Goal: Task Accomplishment & Management: Manage account settings

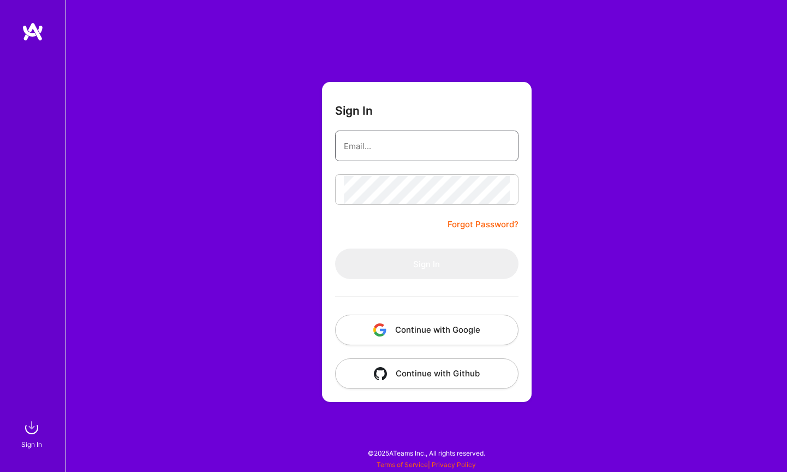
type input "[PERSON_NAME][EMAIL_ADDRESS][DOMAIN_NAME]"
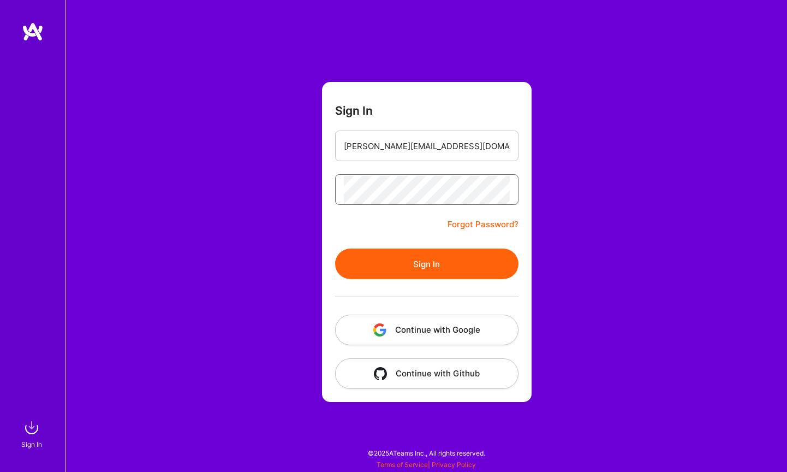
click at [426, 264] on button "Sign In" at bounding box center [426, 263] width 183 height 31
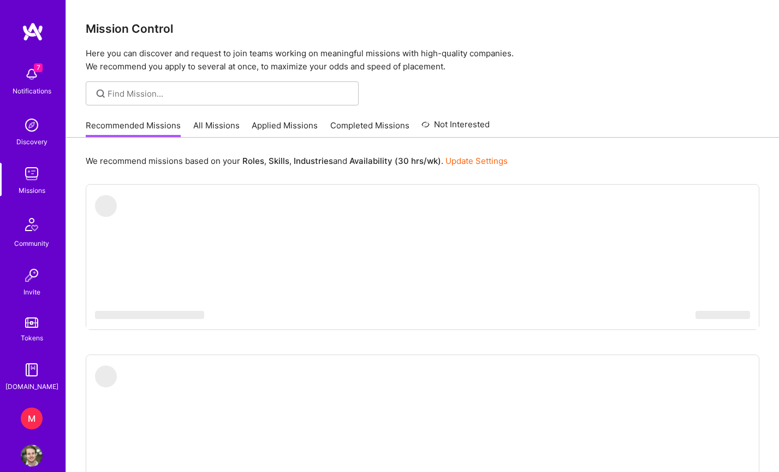
click at [28, 415] on div "M" at bounding box center [32, 418] width 22 height 22
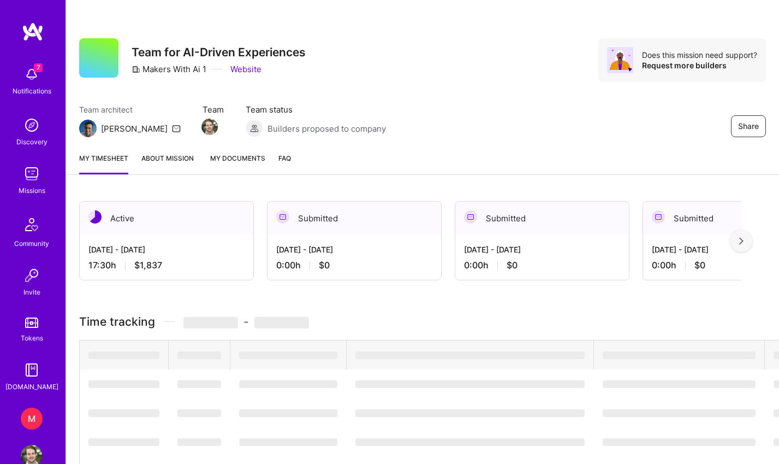
click at [28, 415] on div "M" at bounding box center [32, 418] width 22 height 22
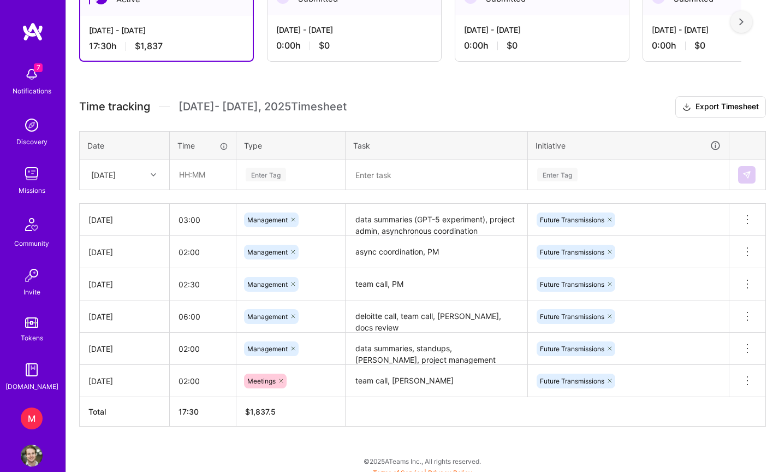
scroll to position [212, 0]
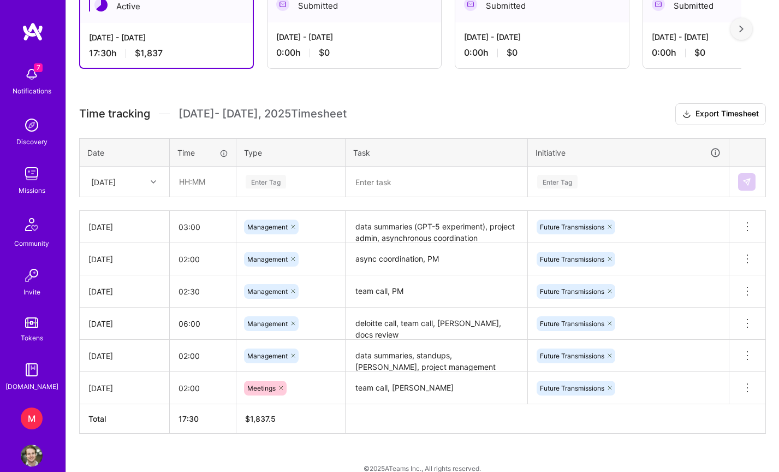
click at [741, 225] on icon at bounding box center [747, 226] width 13 height 13
click at [186, 228] on input "03:00" at bounding box center [203, 226] width 66 height 29
type input "02:00"
click at [185, 259] on input "02:00" at bounding box center [203, 259] width 66 height 29
drag, startPoint x: 190, startPoint y: 259, endPoint x: 207, endPoint y: 259, distance: 17.5
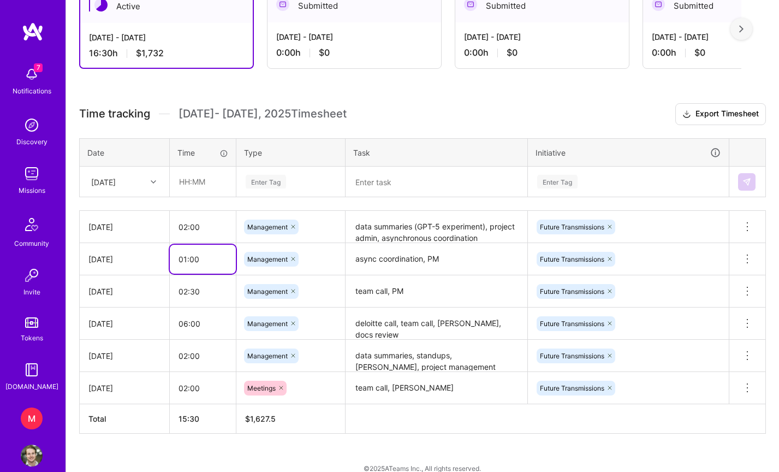
click at [207, 259] on input "01:00" at bounding box center [203, 259] width 66 height 29
click at [221, 207] on div "Time tracking [DATE] - [DATE] Timesheet Export Timesheet Date Time Type Task In…" at bounding box center [422, 268] width 687 height 330
drag, startPoint x: 190, startPoint y: 258, endPoint x: 197, endPoint y: 258, distance: 6.6
click at [197, 258] on input "01:30" at bounding box center [203, 259] width 66 height 29
type input "01:45"
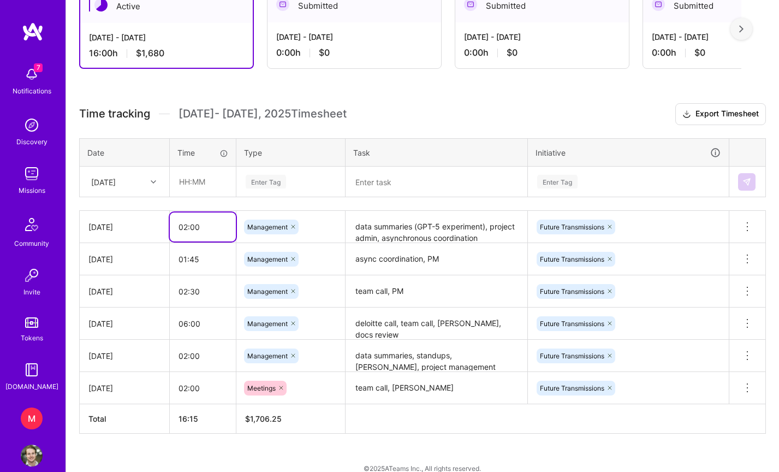
click at [200, 241] on input "02:00" at bounding box center [203, 226] width 66 height 29
click at [201, 204] on div "Time tracking [DATE] - [DATE] Timesheet Export Timesheet Date Time Type Task In…" at bounding box center [422, 268] width 687 height 330
click at [116, 185] on div "[DATE]" at bounding box center [103, 181] width 25 height 11
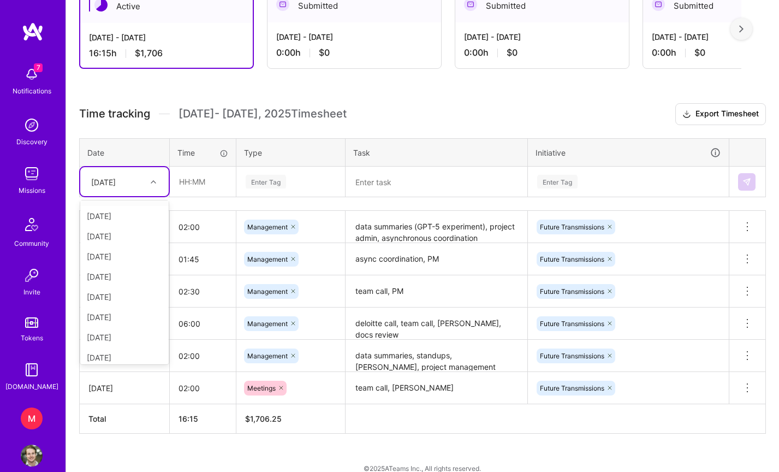
scroll to position [93, 0]
click at [122, 323] on div "[DATE]" at bounding box center [124, 321] width 88 height 20
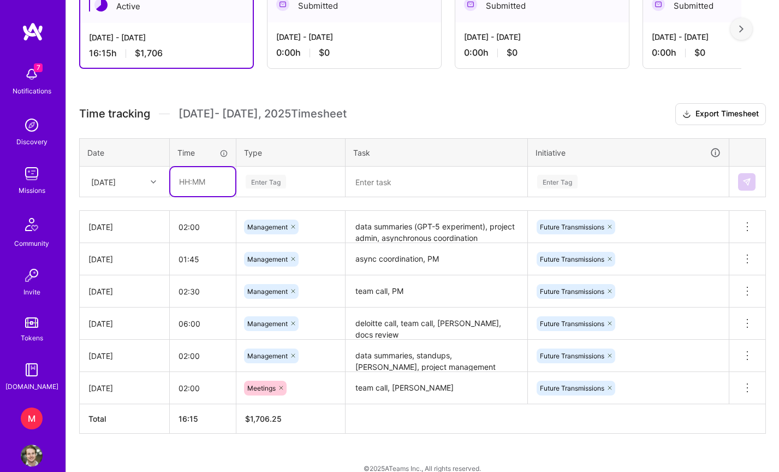
click at [179, 182] on input "text" at bounding box center [202, 181] width 65 height 29
type input "2"
type input "01:30"
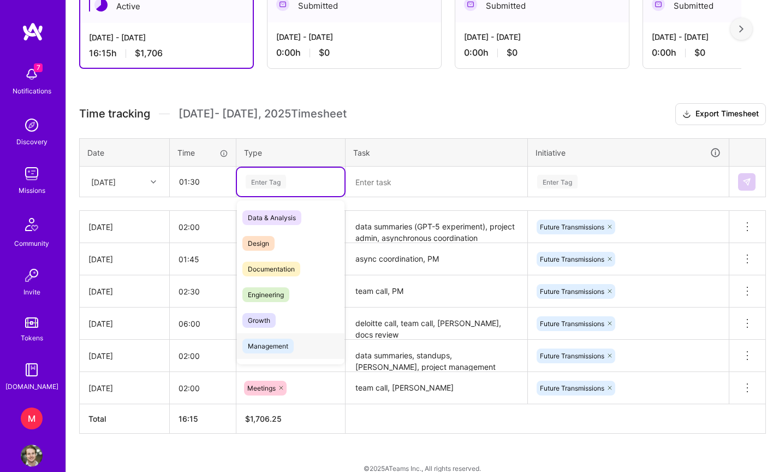
click at [283, 342] on span "Management" at bounding box center [267, 346] width 51 height 15
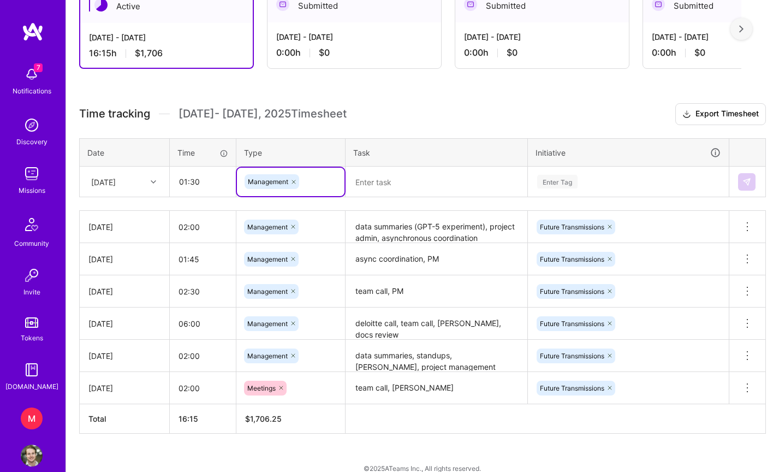
click at [396, 186] on textarea at bounding box center [437, 182] width 180 height 28
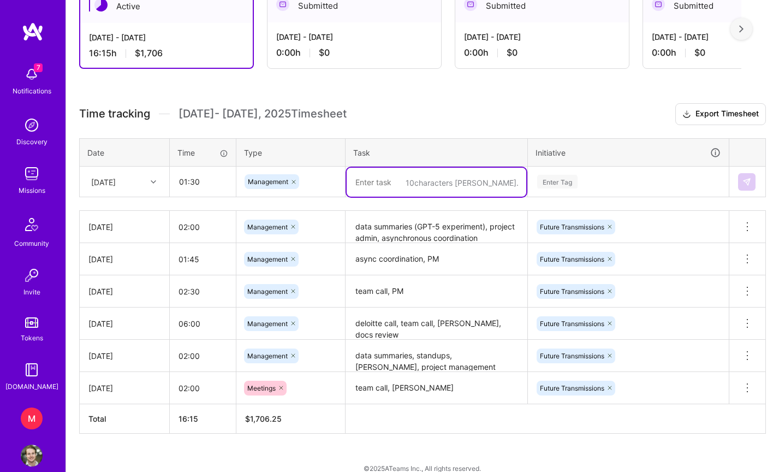
paste textarea "team call, PM"
type textarea "team call, PM"
click at [599, 181] on div "Enter Tag" at bounding box center [628, 182] width 185 height 14
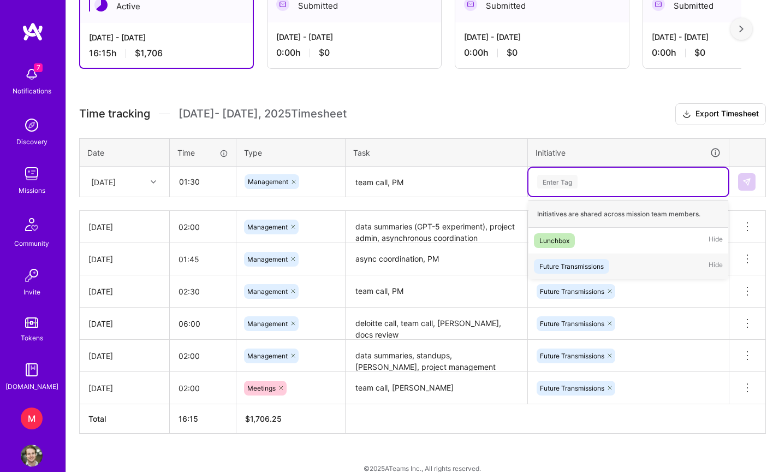
click at [595, 271] on div "Future Transmissions" at bounding box center [571, 265] width 64 height 11
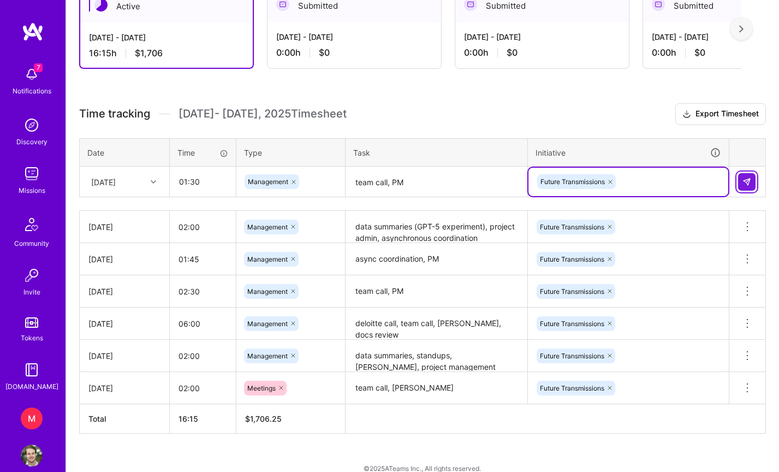
click at [747, 180] on img at bounding box center [747, 181] width 9 height 9
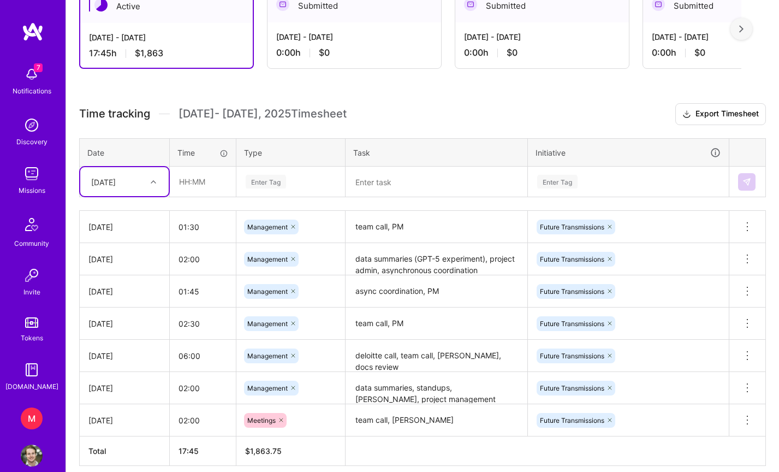
click at [116, 184] on div "[DATE]" at bounding box center [103, 181] width 25 height 11
click at [122, 319] on div "[DATE]" at bounding box center [124, 317] width 88 height 20
click at [185, 183] on input "text" at bounding box center [202, 181] width 65 height 29
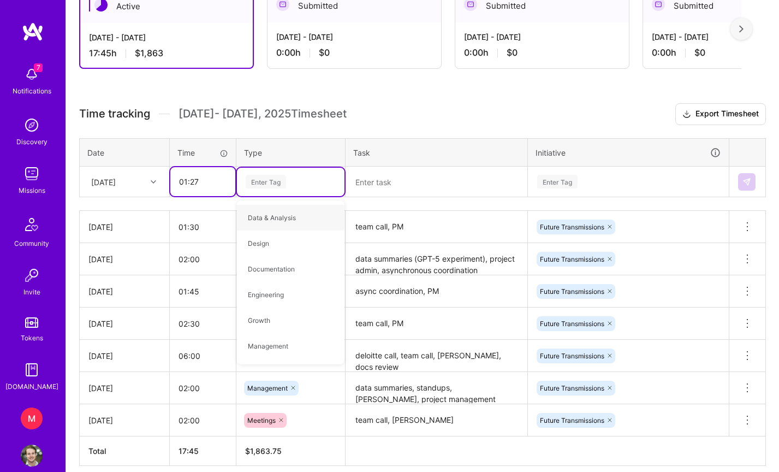
click at [200, 180] on input "01:27" at bounding box center [202, 181] width 65 height 29
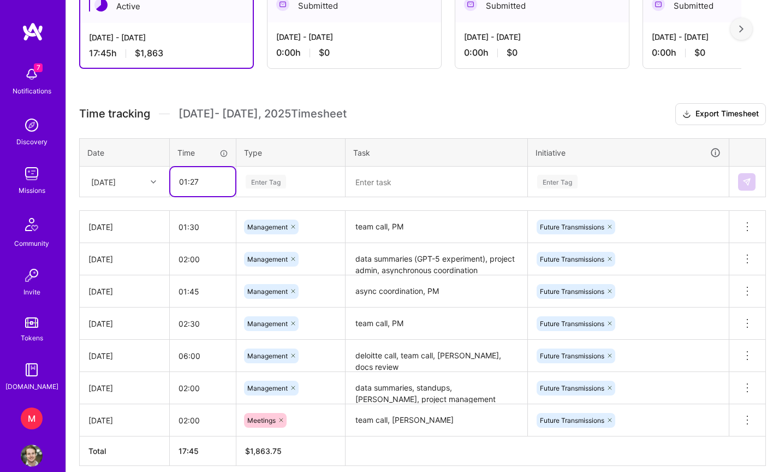
drag, startPoint x: 191, startPoint y: 182, endPoint x: 209, endPoint y: 181, distance: 18.6
click at [209, 181] on input "01:27" at bounding box center [202, 181] width 65 height 29
type input "01:45"
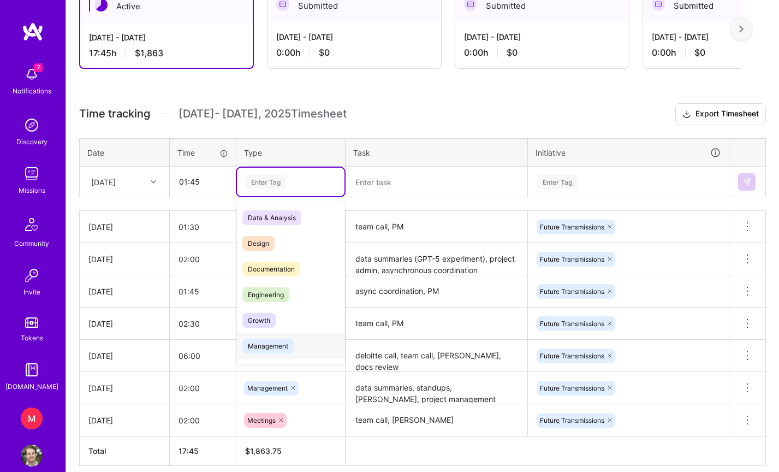
click at [293, 349] on span "Management" at bounding box center [267, 346] width 51 height 15
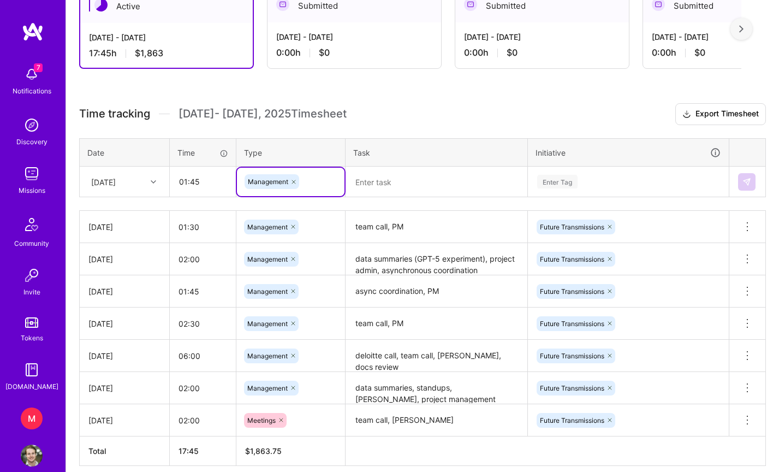
click at [407, 189] on textarea at bounding box center [437, 182] width 180 height 29
paste textarea "data review, vapi settings"
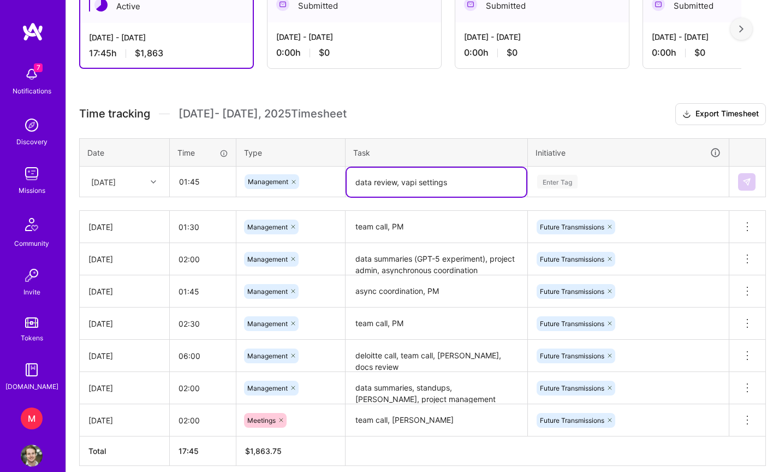
click at [423, 180] on textarea "data review, vapi settings" at bounding box center [437, 182] width 180 height 29
type textarea "data review, vapi"
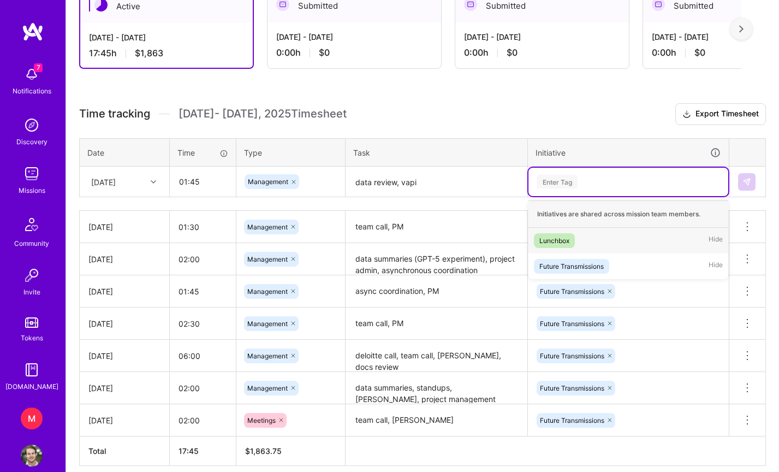
click at [548, 173] on div "Enter Tag" at bounding box center [628, 182] width 200 height 28
click at [586, 265] on div "Future Transmissions" at bounding box center [571, 265] width 64 height 11
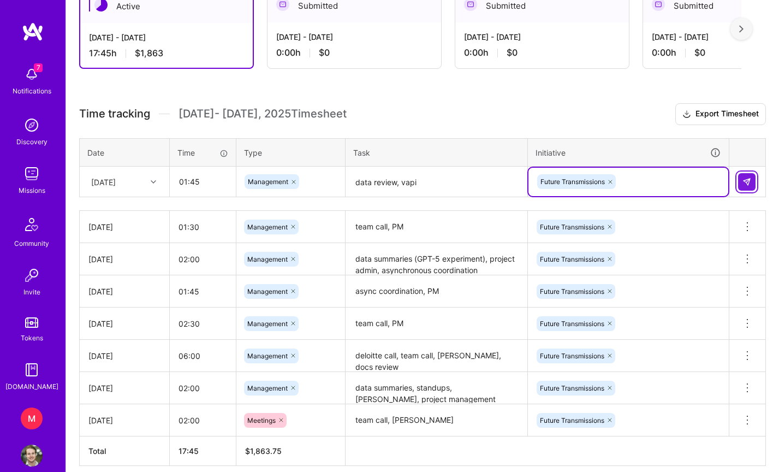
click at [751, 178] on button at bounding box center [746, 181] width 17 height 17
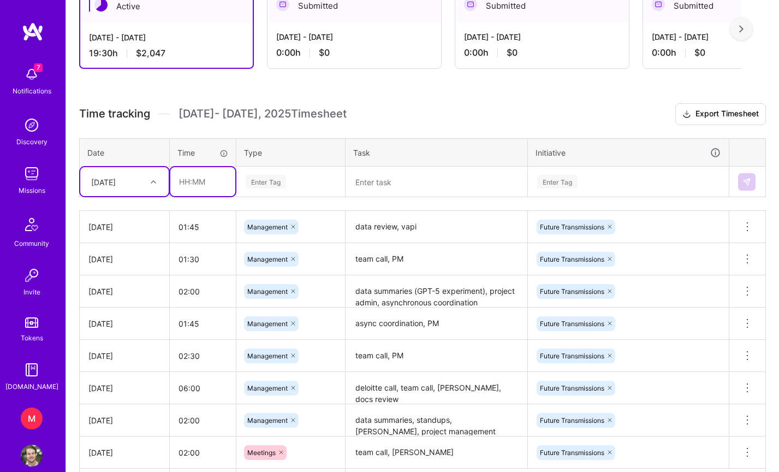
click at [186, 185] on input "text" at bounding box center [202, 181] width 65 height 29
click at [141, 181] on div "[DATE]" at bounding box center [116, 182] width 61 height 18
click at [124, 335] on div "[DATE]" at bounding box center [124, 332] width 88 height 20
click at [177, 183] on input "text" at bounding box center [202, 181] width 65 height 29
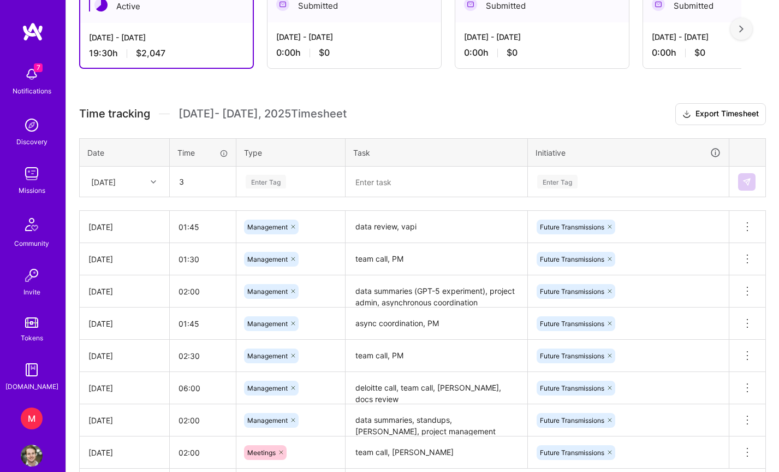
type input "03:00"
click at [197, 183] on input "03:00" at bounding box center [202, 181] width 65 height 29
click at [193, 182] on input "03:00" at bounding box center [202, 181] width 65 height 29
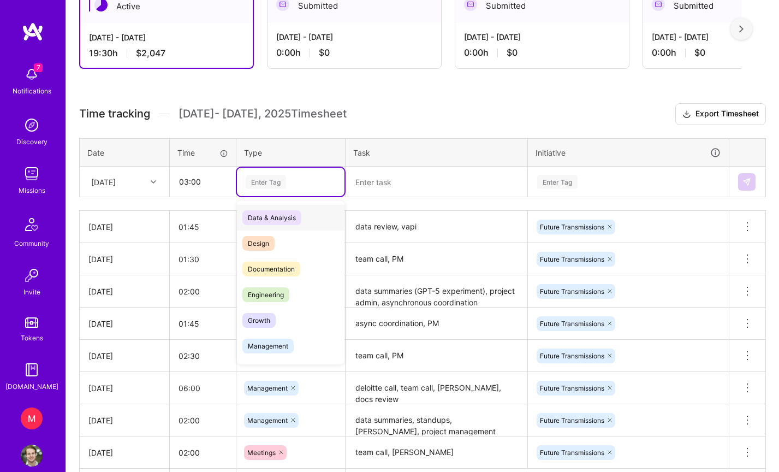
click at [258, 175] on div "Enter Tag" at bounding box center [266, 181] width 40 height 17
click at [275, 341] on span "Management" at bounding box center [267, 346] width 51 height 15
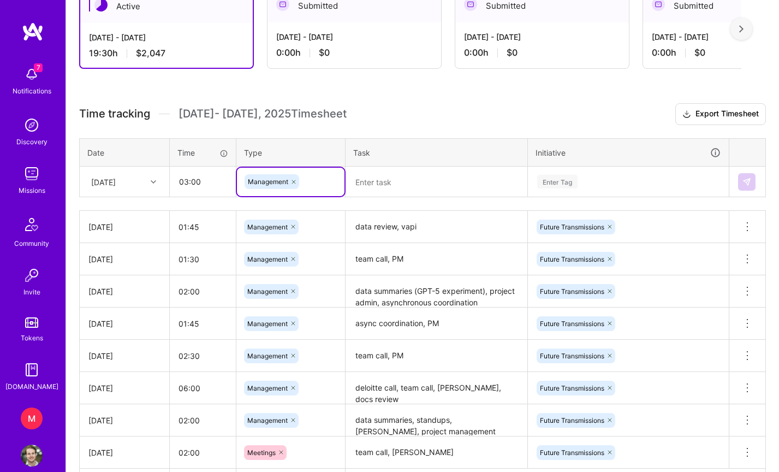
click at [407, 186] on textarea at bounding box center [437, 182] width 180 height 29
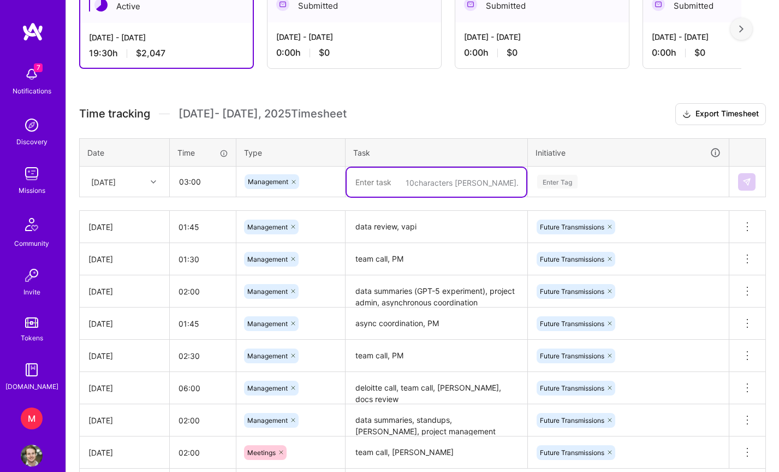
paste textarea "vapi testing, add test cases, PM"
type textarea "vapi testing, add test cases, PM"
click at [522, 128] on div "Time tracking [DATE] - [DATE] Timesheet Export Timesheet Date Time Type Task In…" at bounding box center [422, 300] width 687 height 395
click at [610, 182] on div "Enter Tag" at bounding box center [628, 182] width 185 height 14
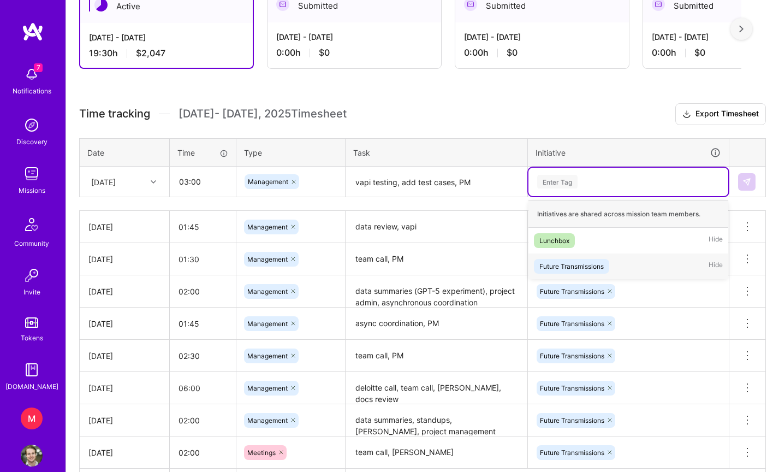
click at [590, 266] on div "Future Transmissions" at bounding box center [571, 265] width 64 height 11
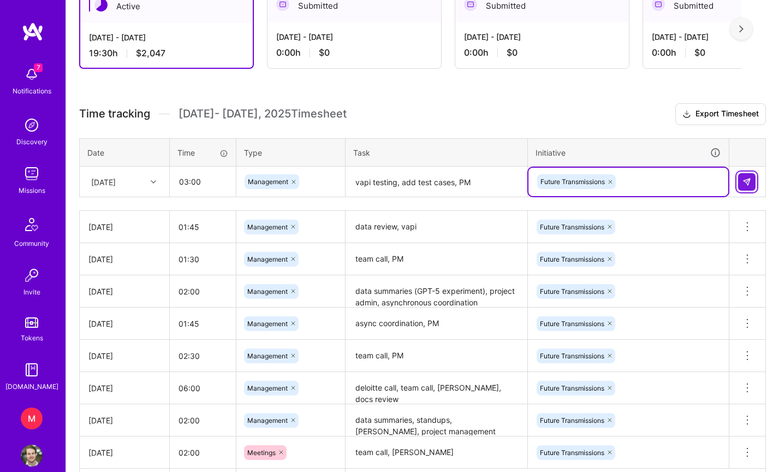
click at [743, 181] on img at bounding box center [747, 181] width 9 height 9
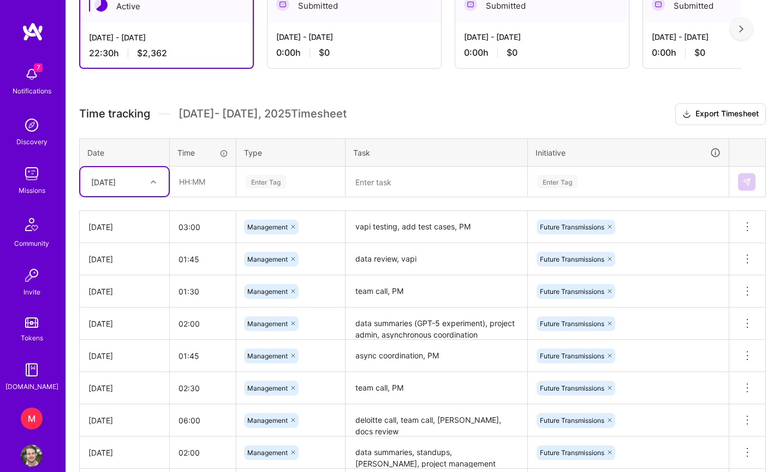
click at [569, 116] on h3 "Time tracking [DATE] - [DATE] Timesheet Export Timesheet" at bounding box center [422, 114] width 687 height 22
